Goal: Contribute content

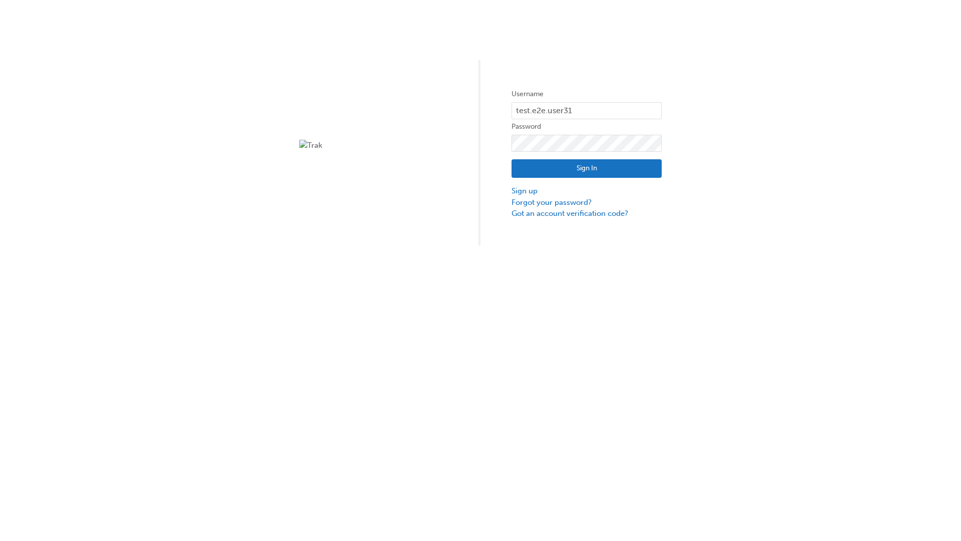
type input "test.e2e.user31"
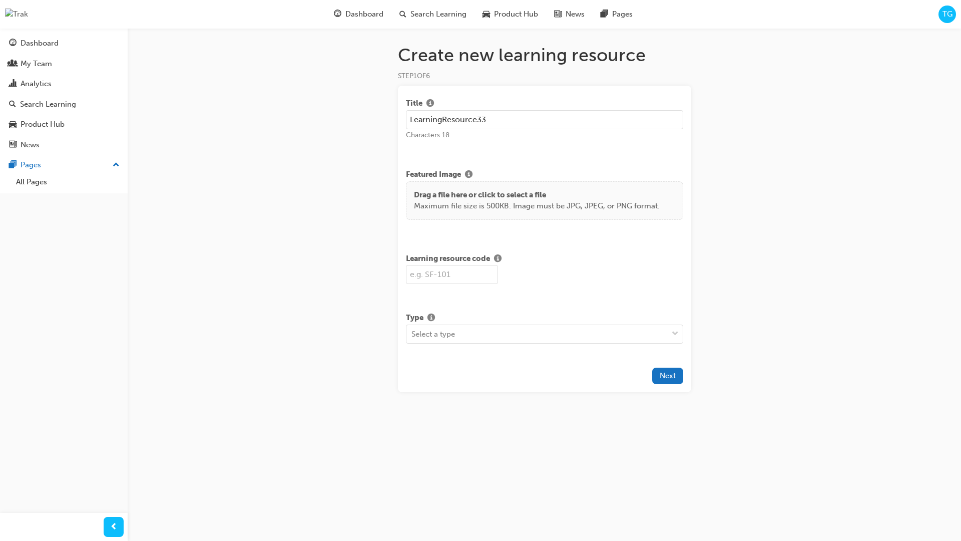
type input "LearningResource33"
type input "LR33"
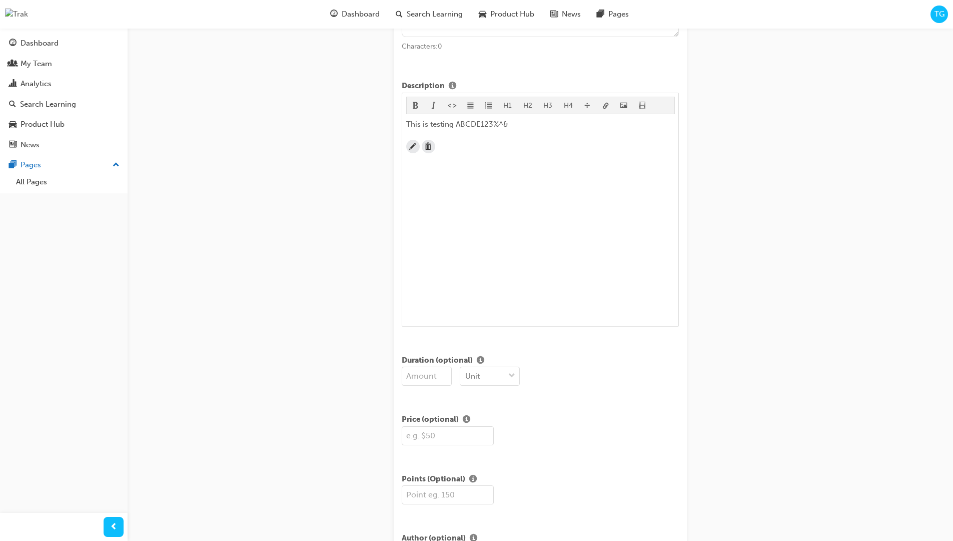
scroll to position [242, 0]
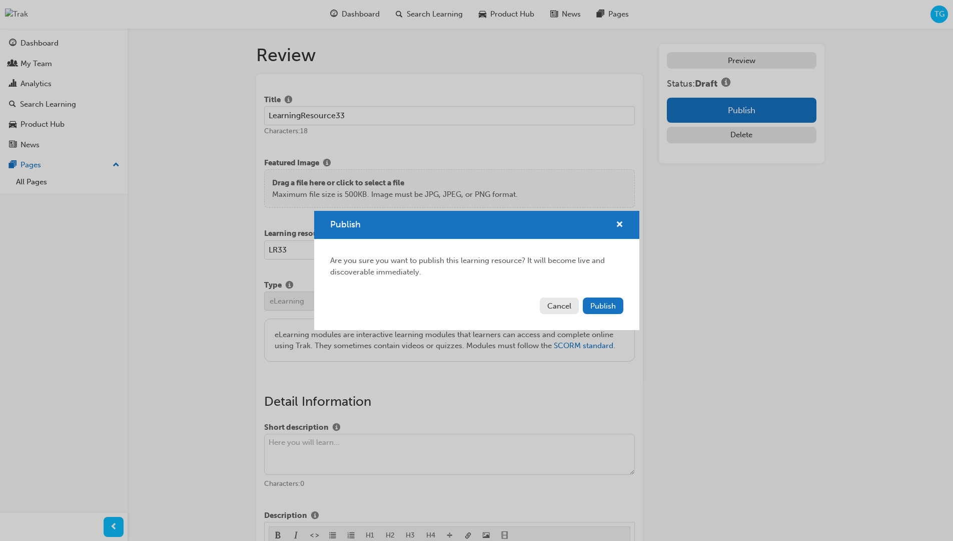
scroll to position [191, 0]
